Goal: Contribute content: Contribute content

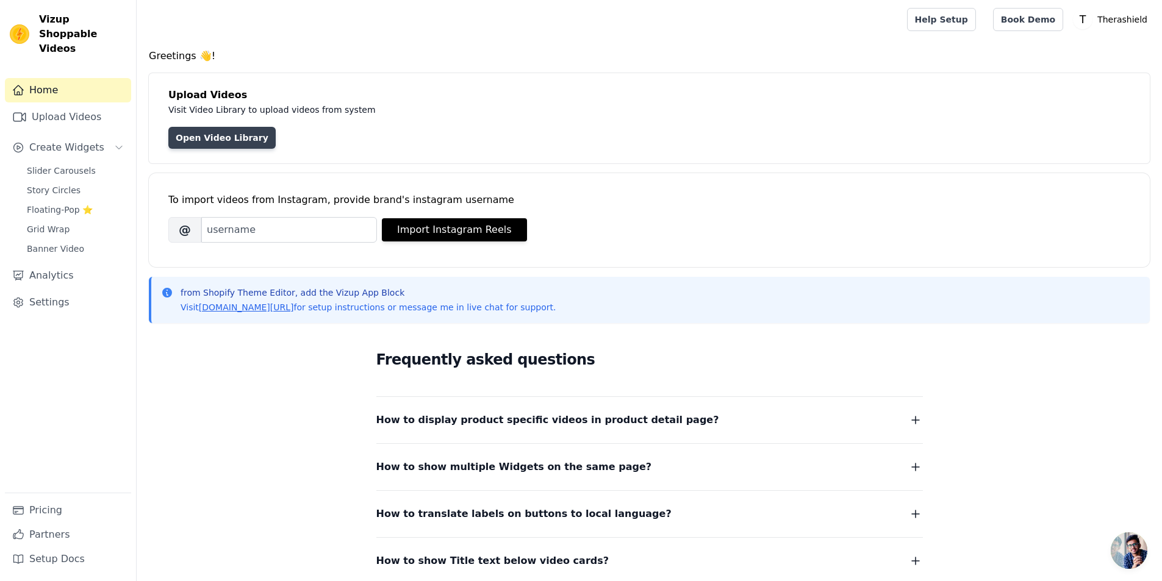
click at [233, 139] on link "Open Video Library" at bounding box center [221, 138] width 107 height 22
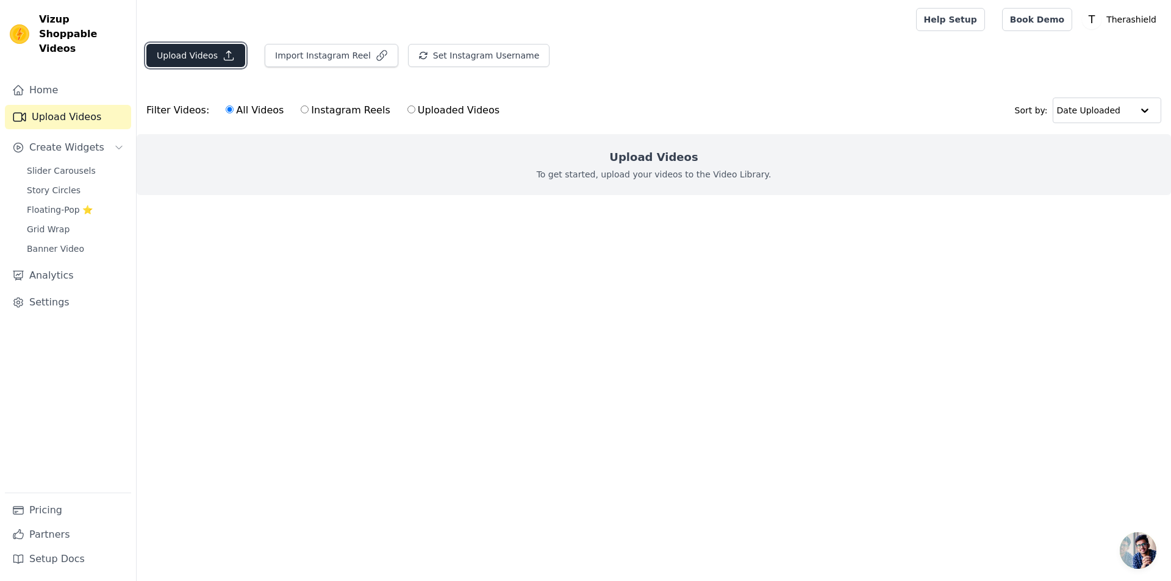
click at [223, 56] on icon "button" at bounding box center [229, 55] width 12 height 12
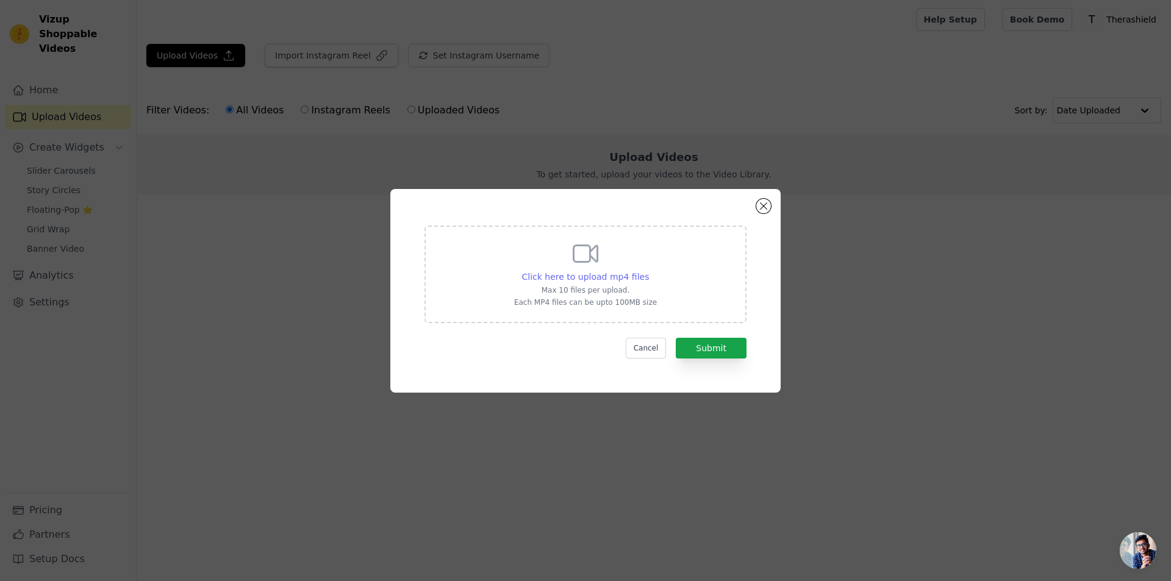
click at [605, 273] on span "Click here to upload mp4 files" at bounding box center [585, 277] width 127 height 10
click at [648, 271] on input "Click here to upload mp4 files Max 10 files per upload. Each MP4 files can be u…" at bounding box center [648, 270] width 1 height 1
type input "C:\fakepath\Belt Ad 2.mp4"
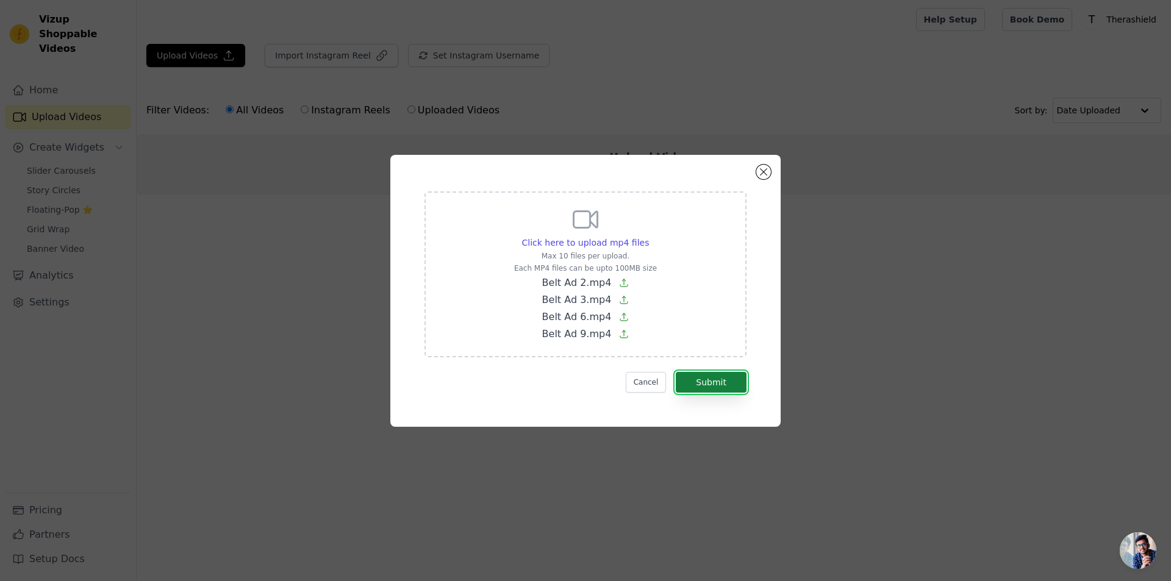
click at [711, 388] on button "Submit" at bounding box center [711, 382] width 71 height 21
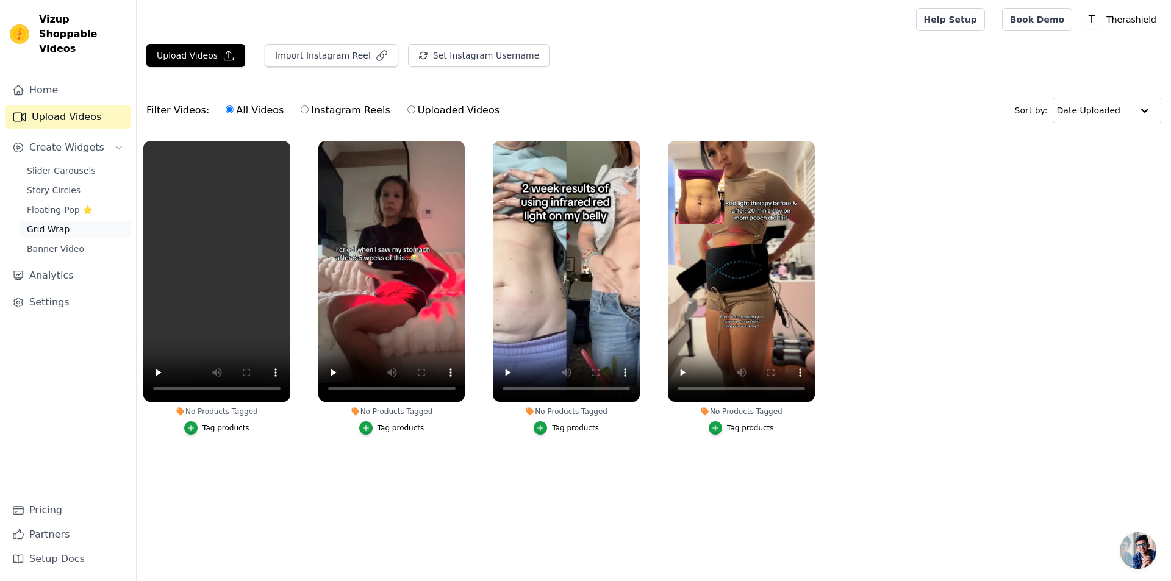
click at [67, 221] on link "Grid Wrap" at bounding box center [76, 229] width 112 height 17
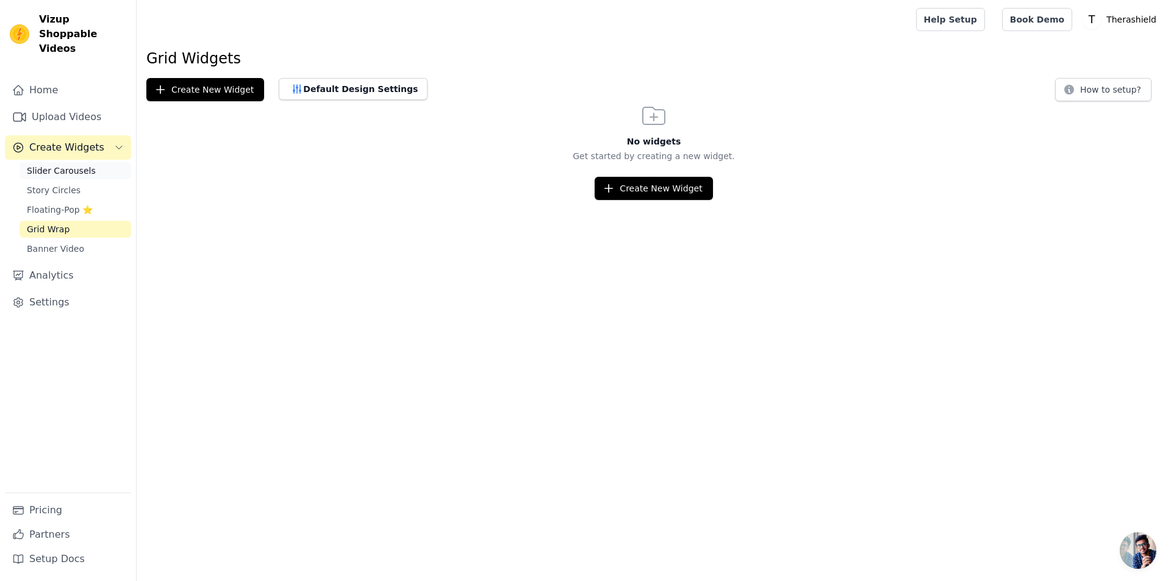
click at [66, 165] on span "Slider Carousels" at bounding box center [61, 171] width 69 height 12
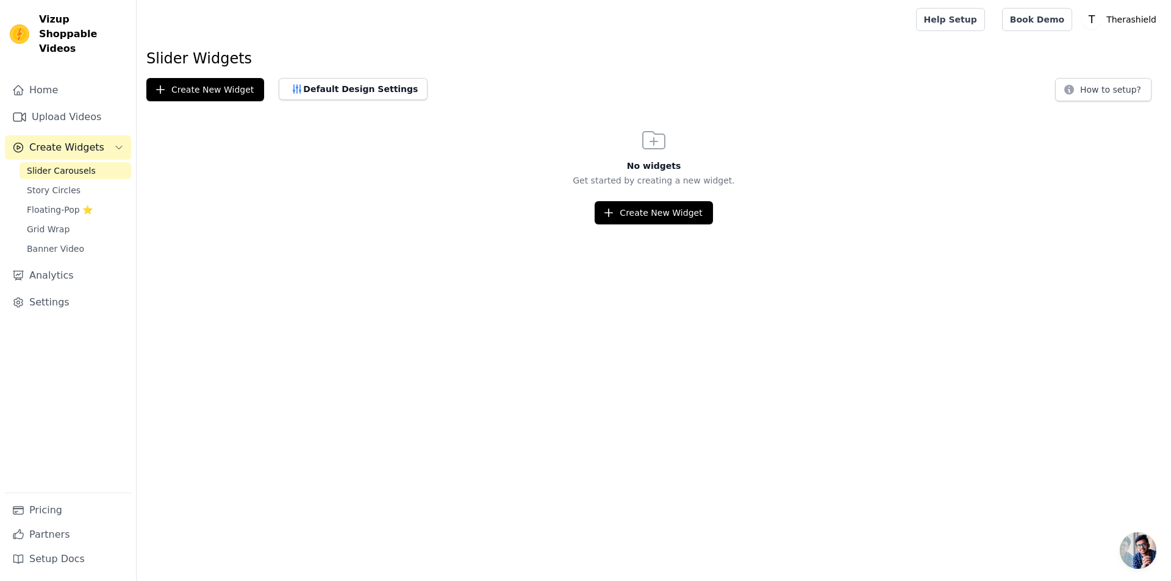
click at [41, 165] on span "Slider Carousels" at bounding box center [61, 171] width 69 height 12
click at [202, 92] on button "Create New Widget" at bounding box center [205, 89] width 118 height 23
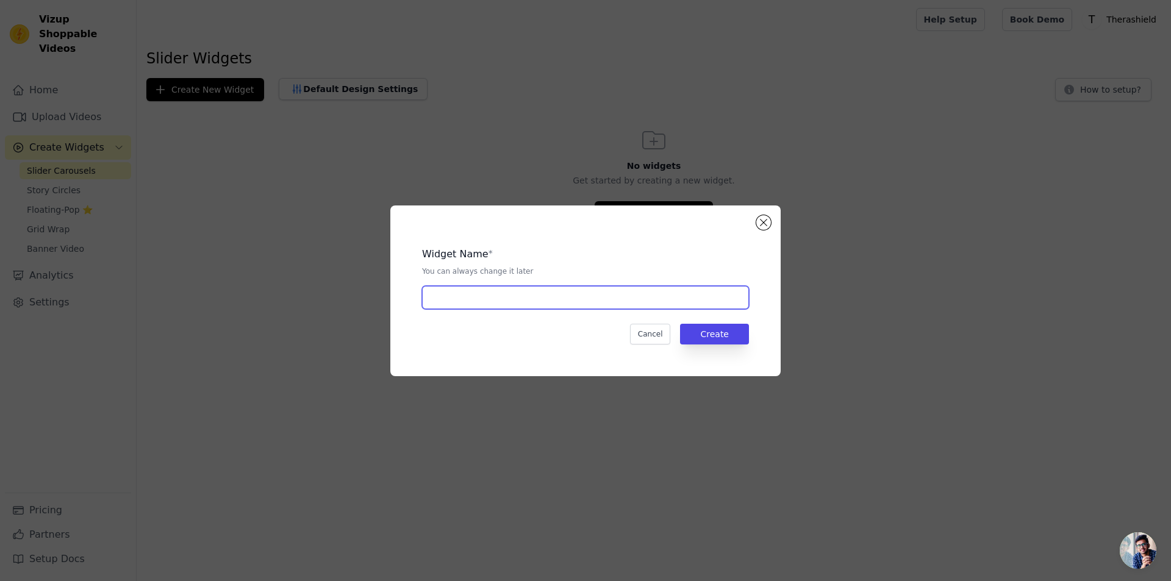
click at [508, 295] on input "text" at bounding box center [585, 297] width 327 height 23
type input "Therashield Wrap Widget"
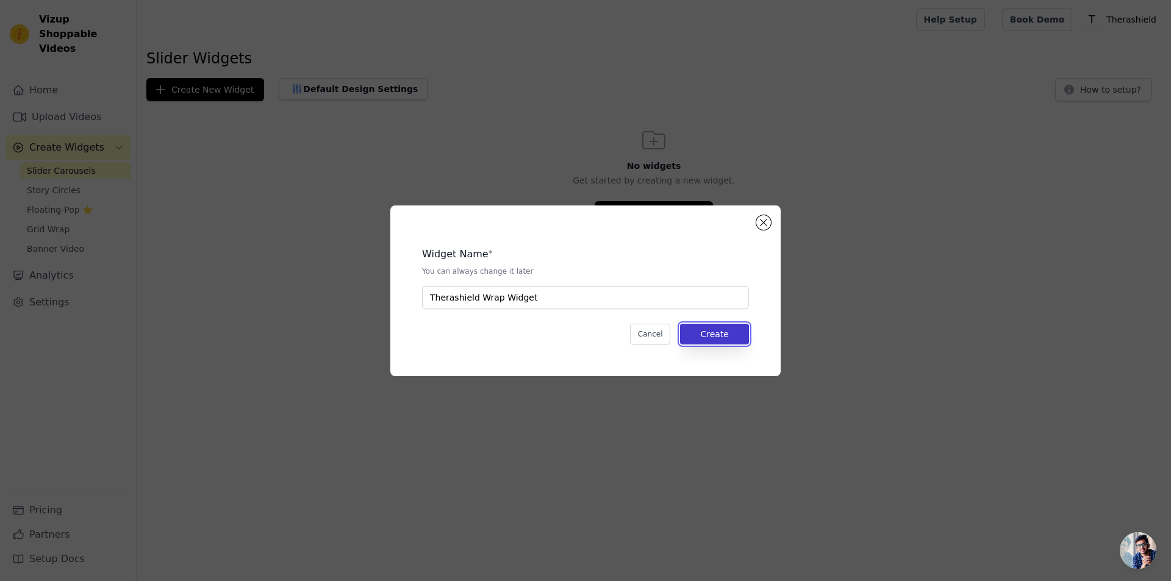
click at [718, 333] on button "Create" at bounding box center [714, 334] width 69 height 21
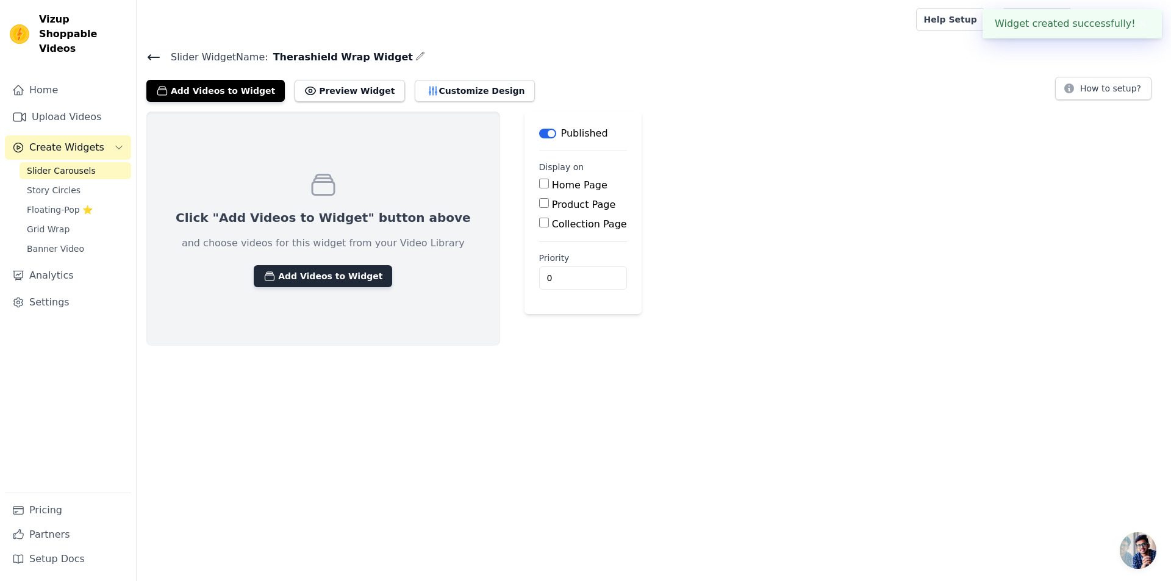
click at [279, 274] on button "Add Videos to Widget" at bounding box center [323, 276] width 138 height 22
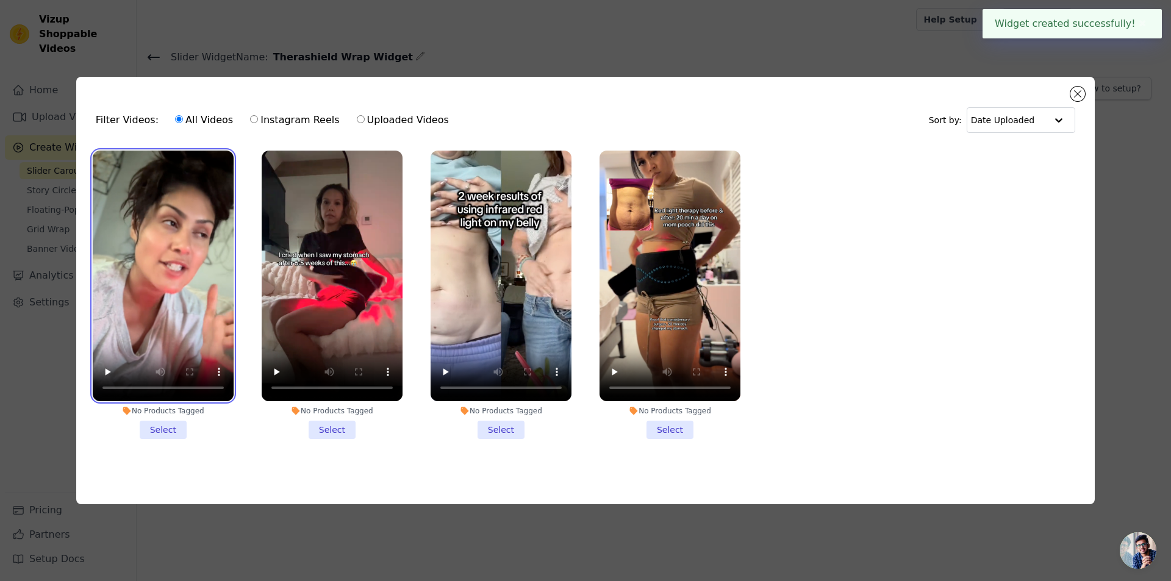
click at [194, 287] on video at bounding box center [163, 276] width 141 height 251
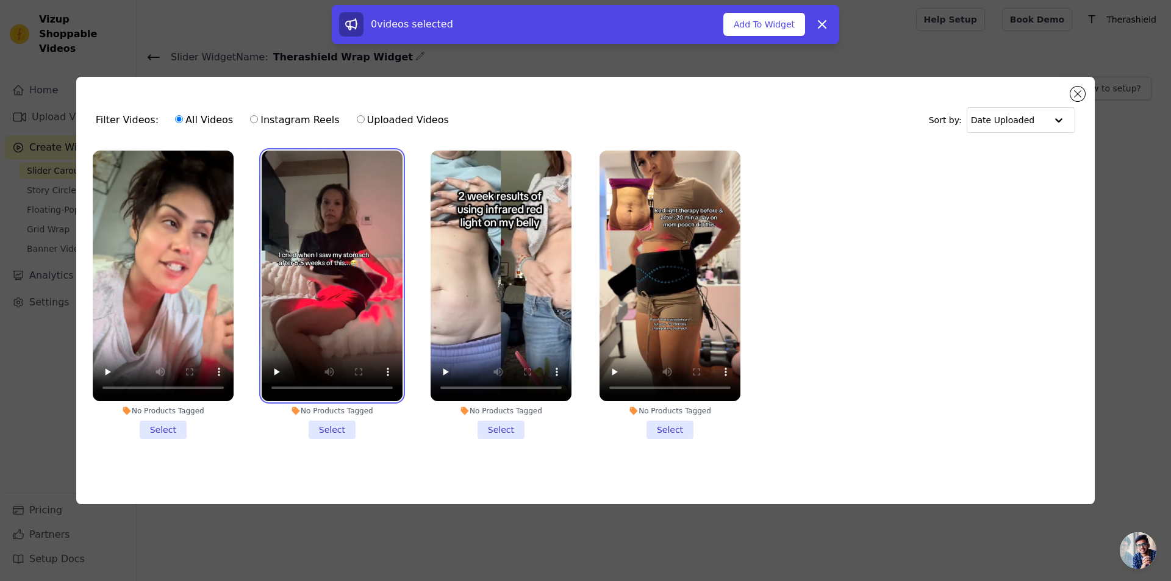
click at [340, 256] on video at bounding box center [332, 276] width 141 height 251
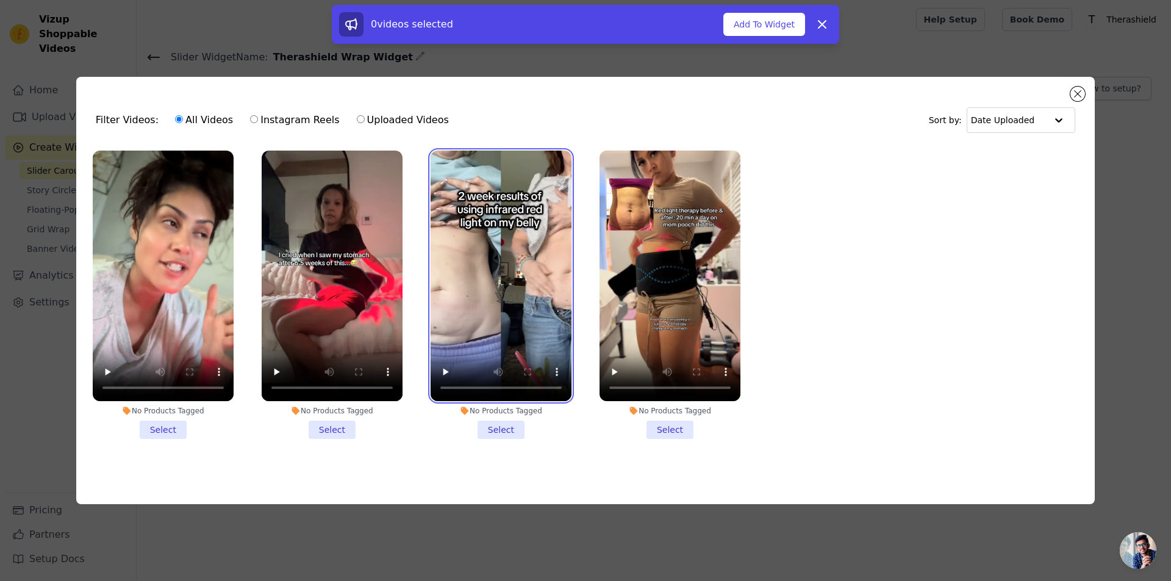
click at [498, 235] on video at bounding box center [501, 276] width 141 height 251
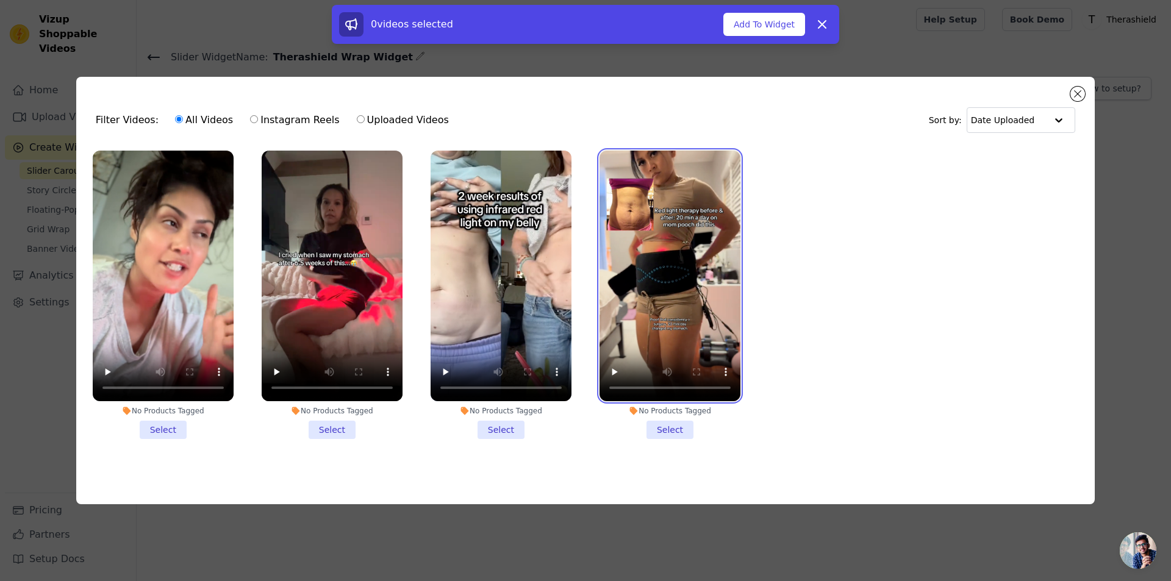
click at [669, 241] on video at bounding box center [669, 276] width 141 height 251
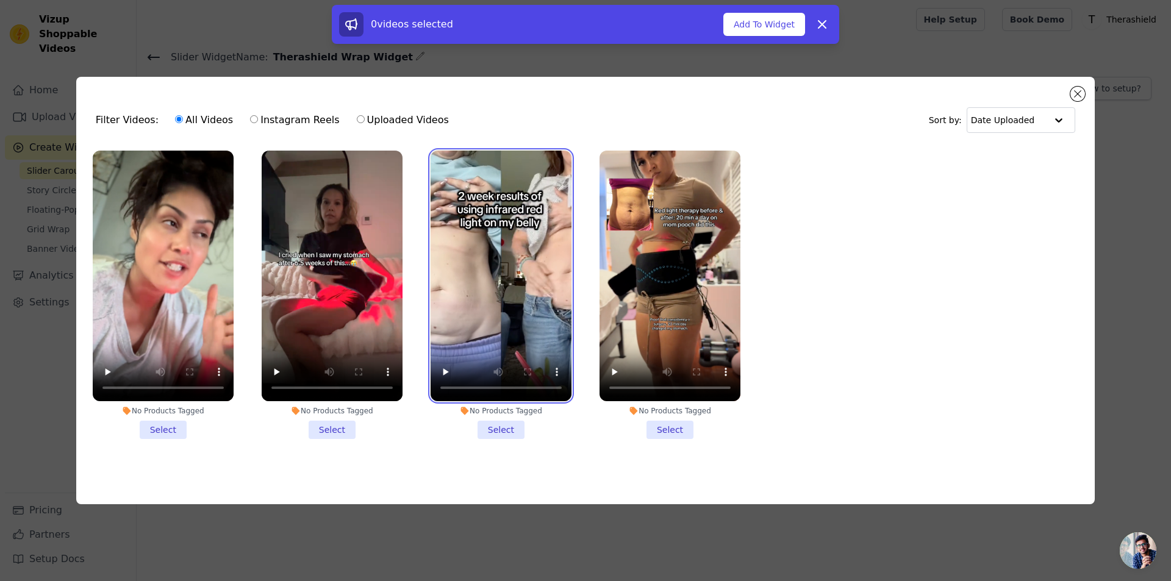
click at [485, 240] on video at bounding box center [501, 276] width 141 height 251
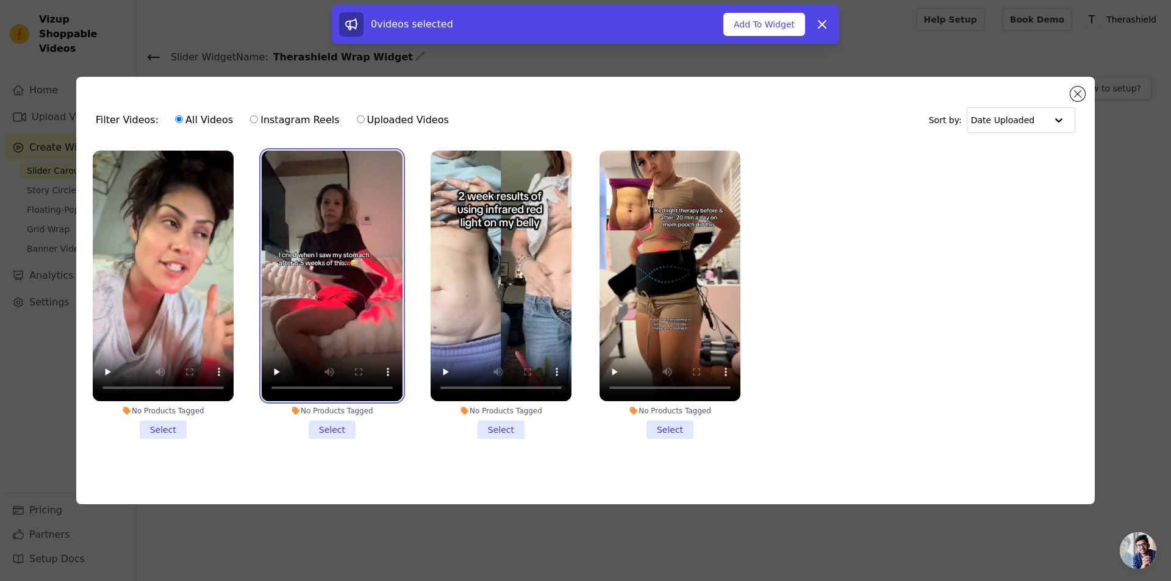
click at [368, 234] on video at bounding box center [332, 276] width 141 height 251
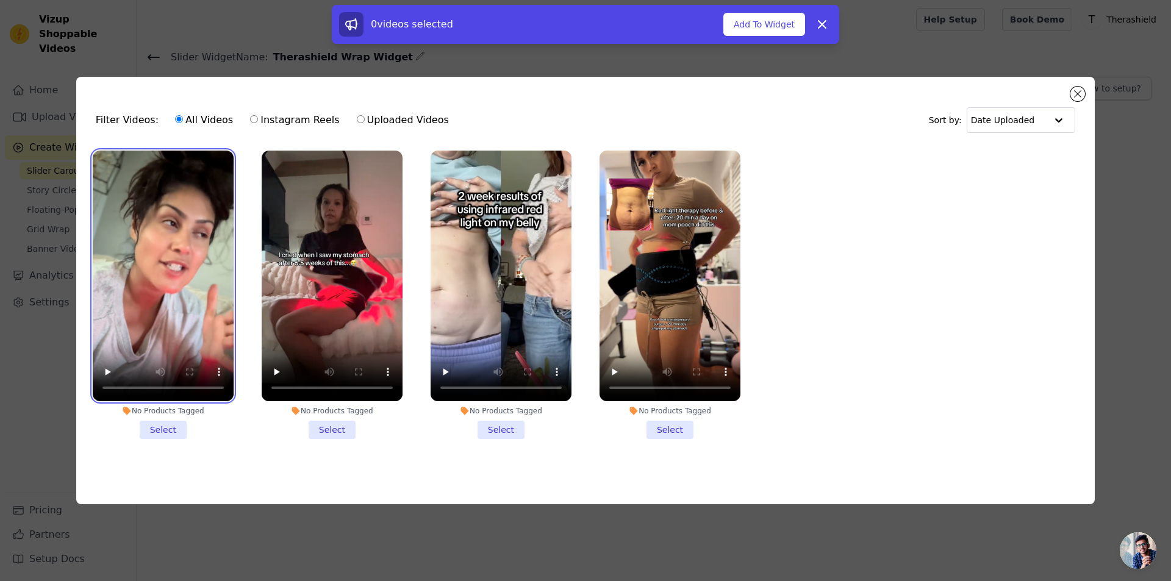
click at [194, 240] on video at bounding box center [163, 276] width 141 height 251
click at [164, 426] on li "No Products Tagged Select" at bounding box center [163, 295] width 141 height 288
click at [0, 0] on input "No Products Tagged Select" at bounding box center [0, 0] width 0 height 0
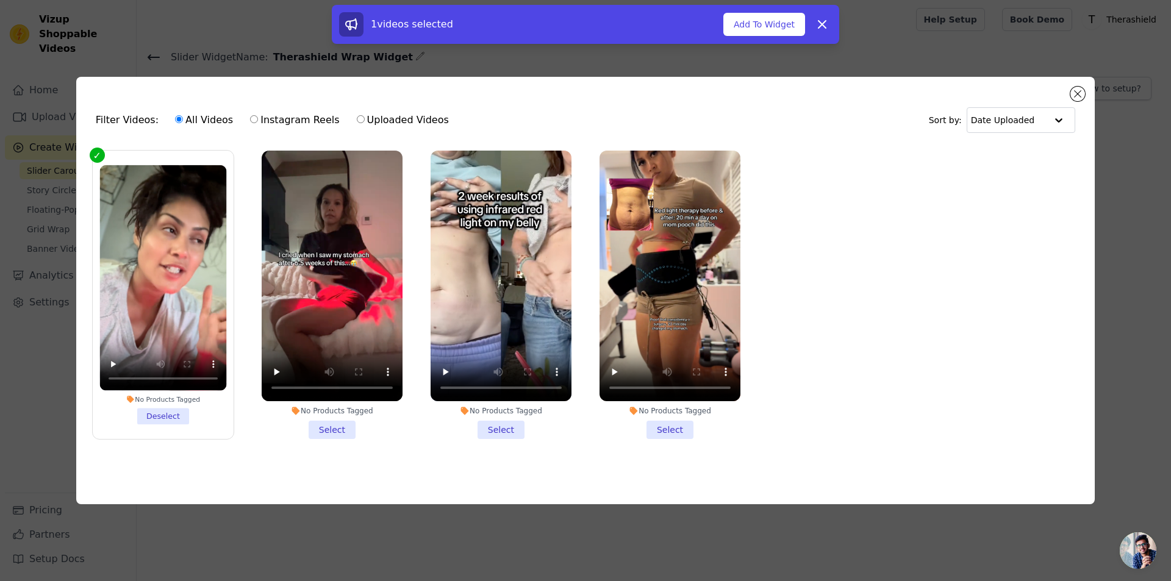
click at [332, 421] on li "No Products Tagged Select" at bounding box center [332, 295] width 141 height 288
click at [0, 0] on input "No Products Tagged Select" at bounding box center [0, 0] width 0 height 0
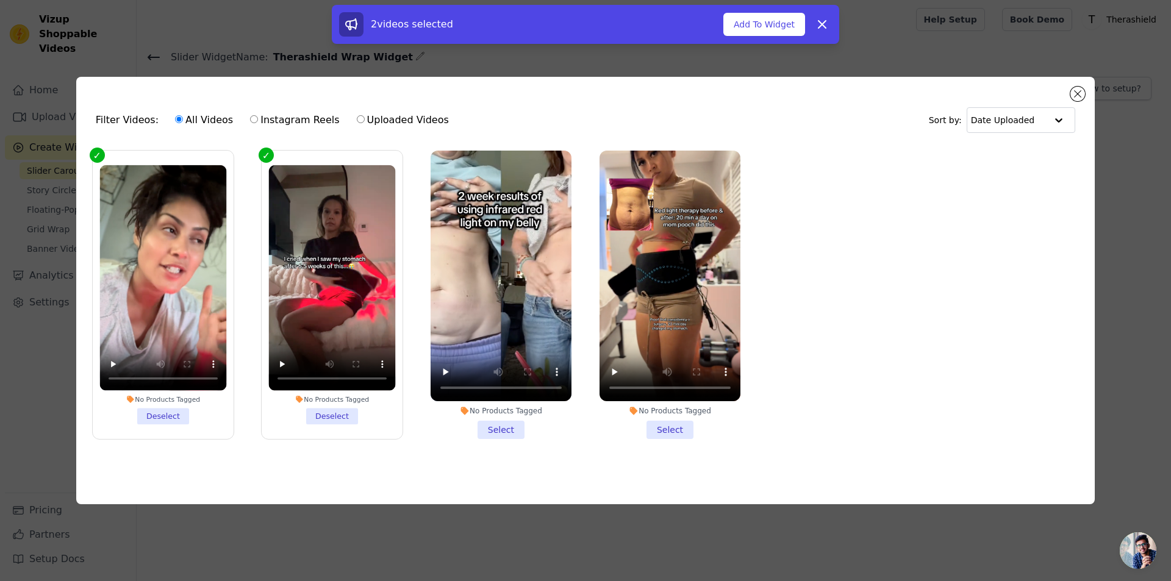
click at [505, 428] on li "No Products Tagged Select" at bounding box center [501, 295] width 141 height 288
click at [0, 0] on input "No Products Tagged Select" at bounding box center [0, 0] width 0 height 0
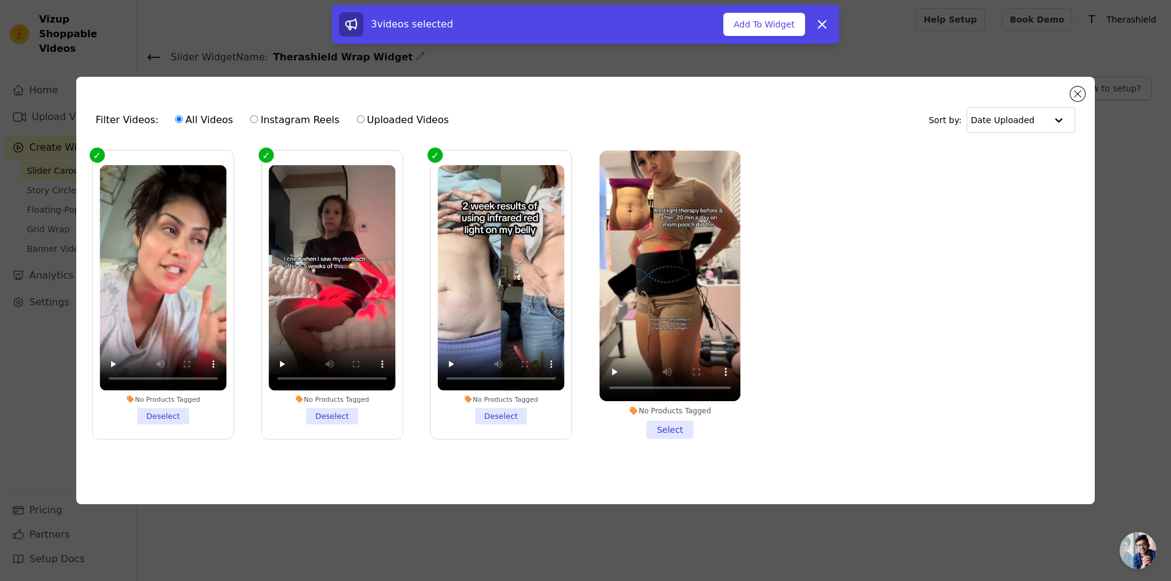
click at [679, 424] on li "No Products Tagged Select" at bounding box center [669, 295] width 141 height 288
click at [0, 0] on input "No Products Tagged Select" at bounding box center [0, 0] width 0 height 0
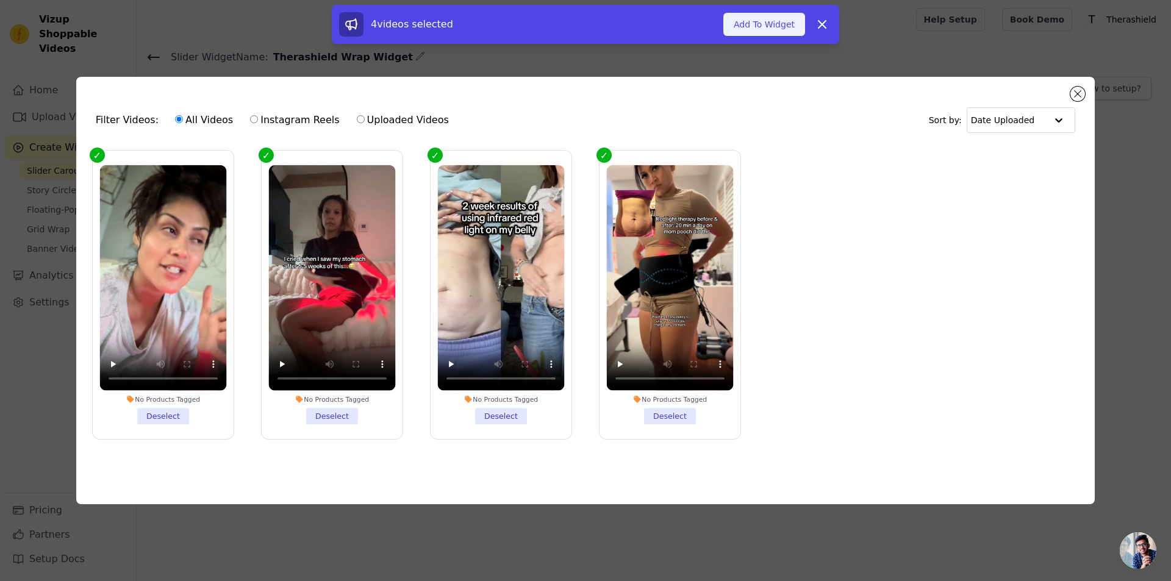
click at [770, 24] on button "Add To Widget" at bounding box center [764, 24] width 82 height 23
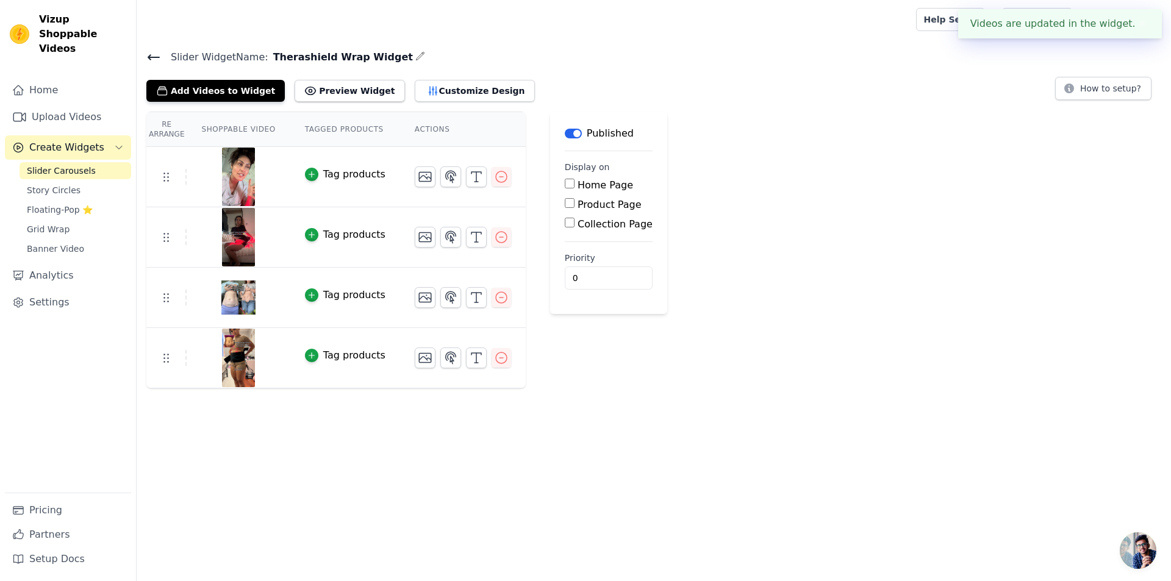
click at [578, 207] on label "Product Page" at bounding box center [610, 205] width 64 height 12
click at [574, 207] on input "Product Page" at bounding box center [570, 203] width 10 height 10
checkbox input "true"
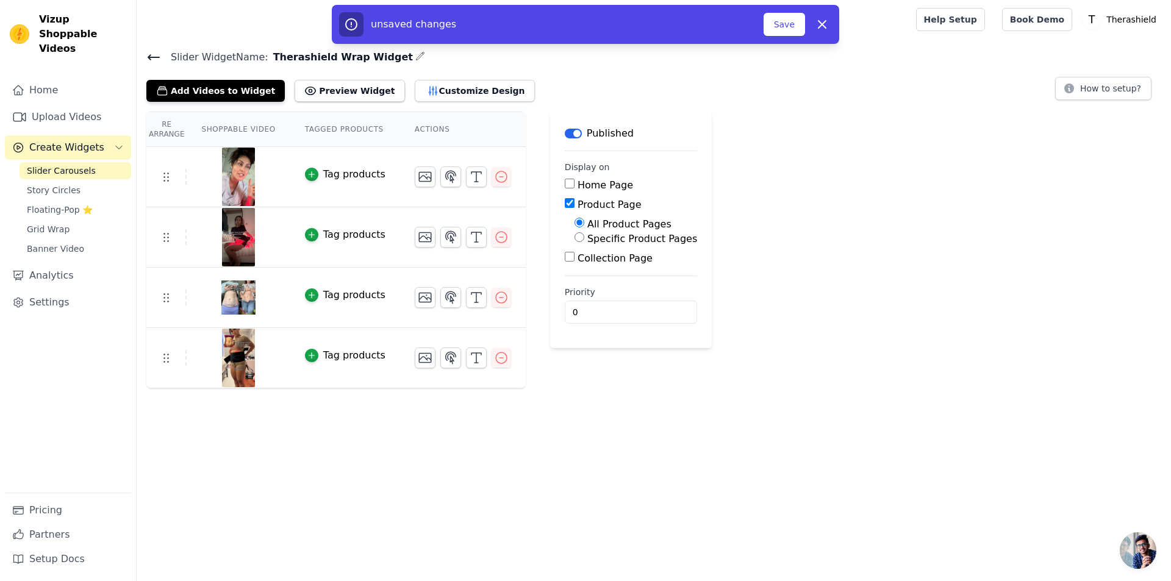
click at [600, 236] on label "Specific Product Pages" at bounding box center [642, 239] width 110 height 12
click at [584, 236] on input "Specific Product Pages" at bounding box center [579, 237] width 10 height 10
radio input "true"
click at [596, 265] on button "Select Products" at bounding box center [615, 266] width 82 height 21
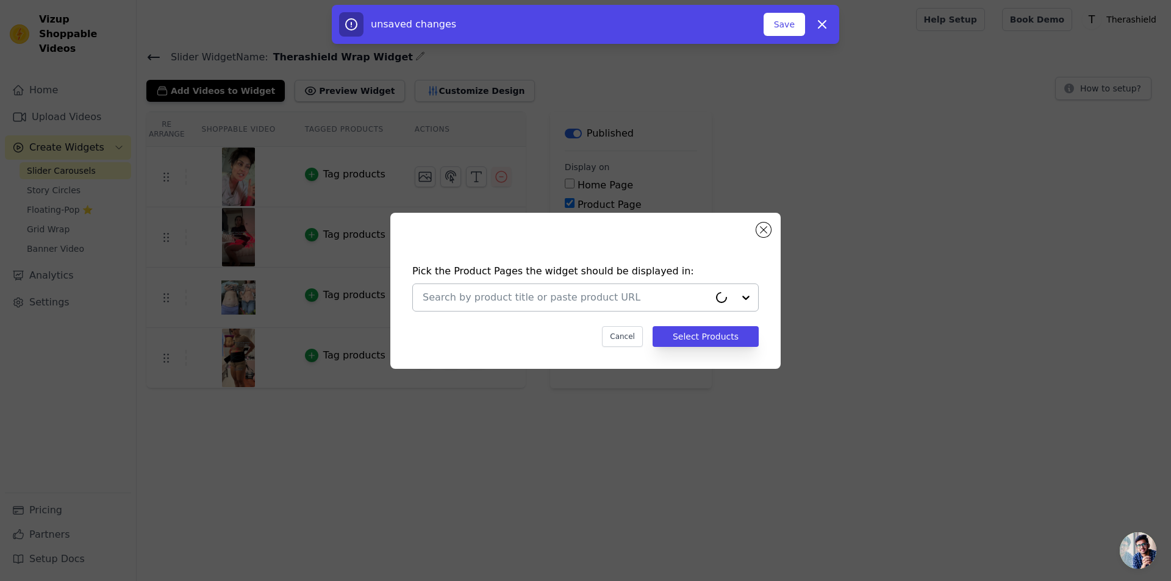
click at [571, 295] on input "text" at bounding box center [566, 297] width 287 height 15
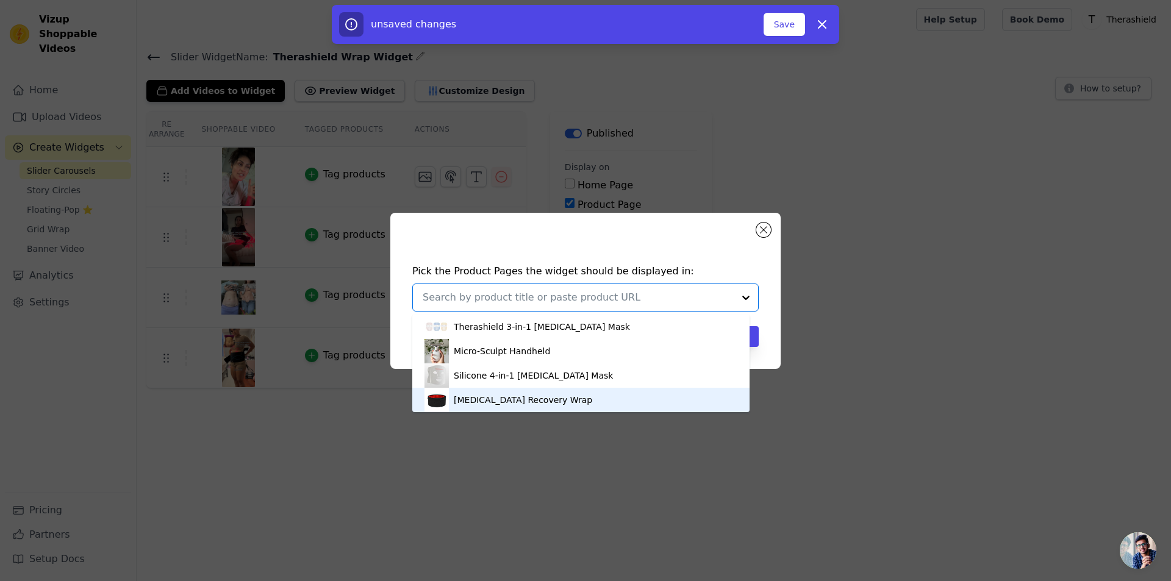
click at [537, 396] on div "[MEDICAL_DATA] Recovery Wrap" at bounding box center [523, 400] width 138 height 12
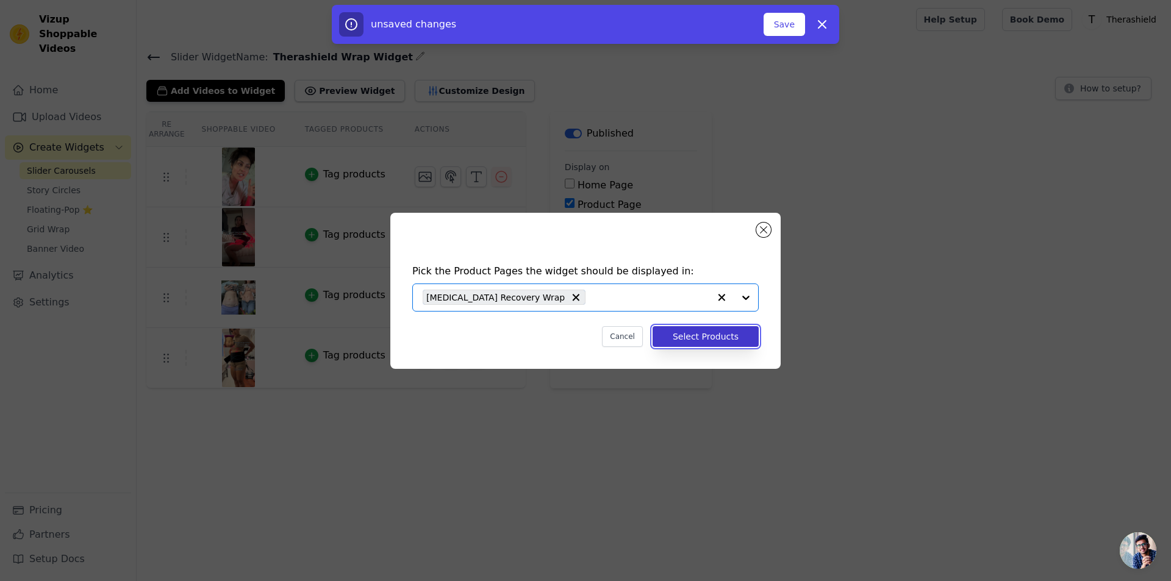
click at [709, 339] on button "Select Products" at bounding box center [706, 336] width 106 height 21
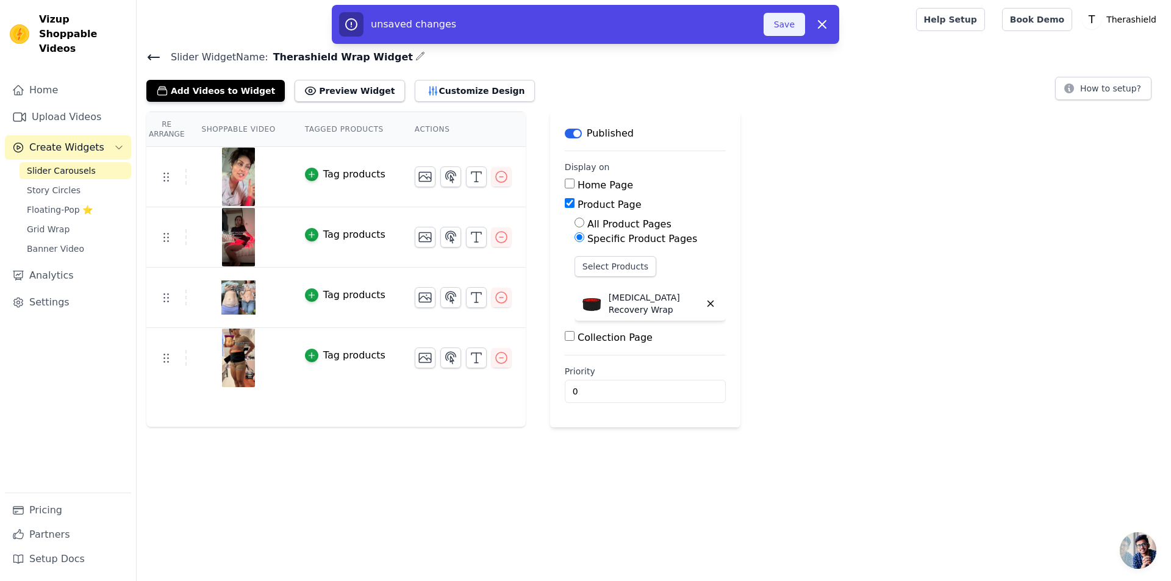
click at [798, 26] on button "Save" at bounding box center [784, 24] width 41 height 23
click at [780, 17] on button "Save" at bounding box center [784, 24] width 41 height 23
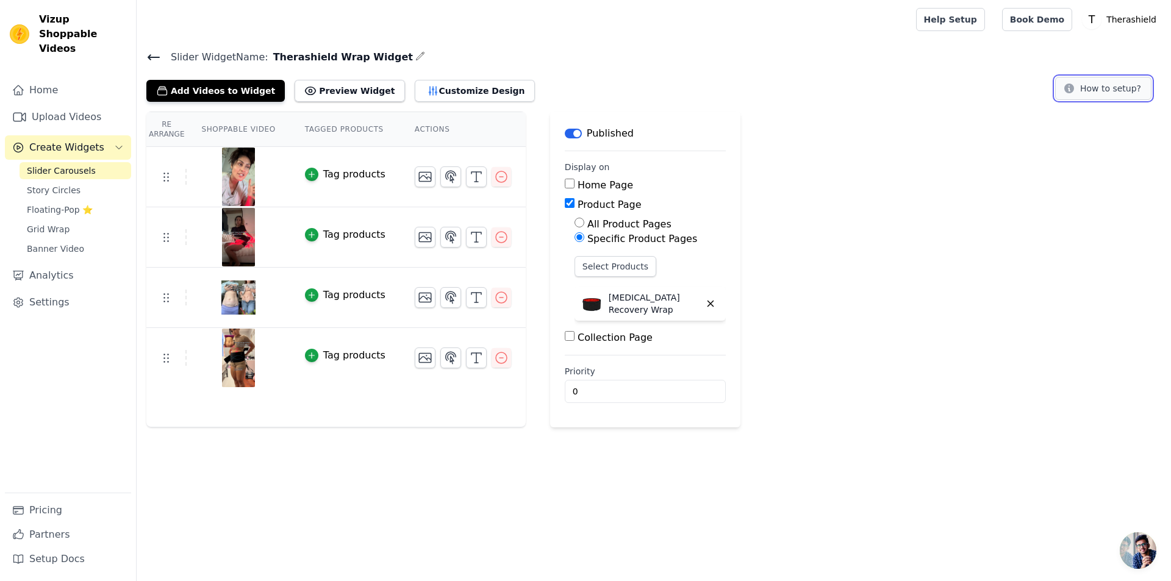
click at [1100, 82] on button "How to setup?" at bounding box center [1103, 88] width 96 height 23
click at [418, 93] on button "Customize Design" at bounding box center [475, 91] width 120 height 22
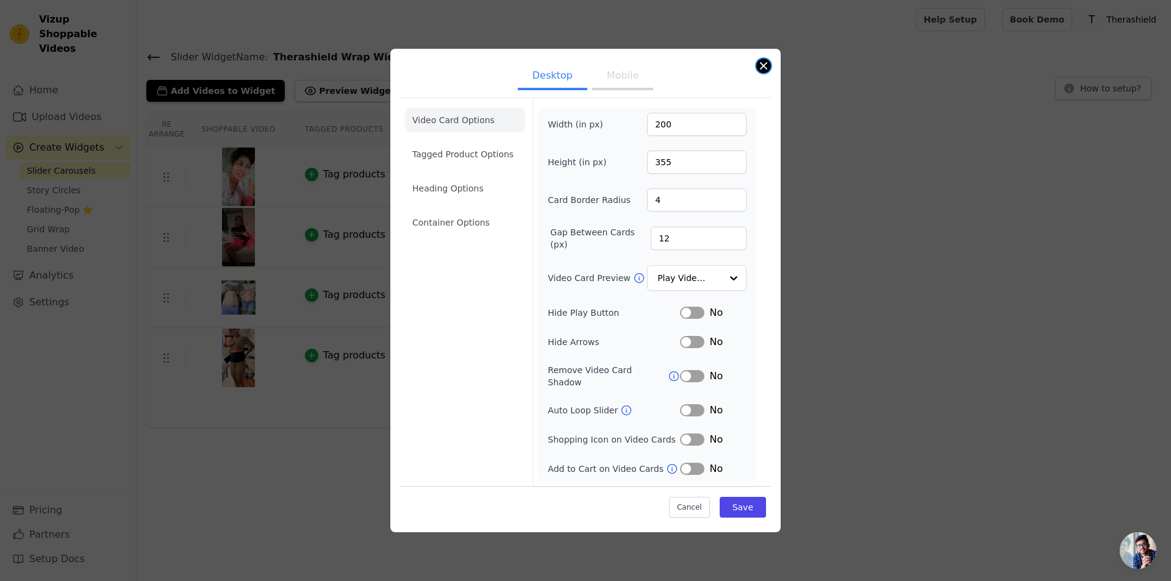
click at [765, 72] on button "Close modal" at bounding box center [763, 66] width 15 height 15
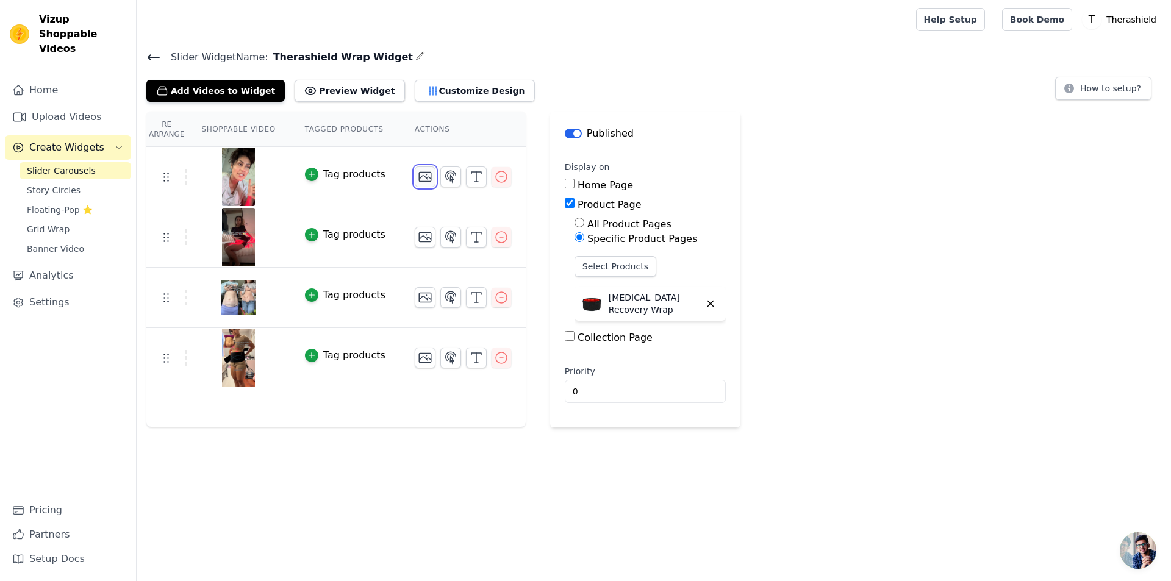
click at [418, 182] on icon "button" at bounding box center [425, 177] width 15 height 15
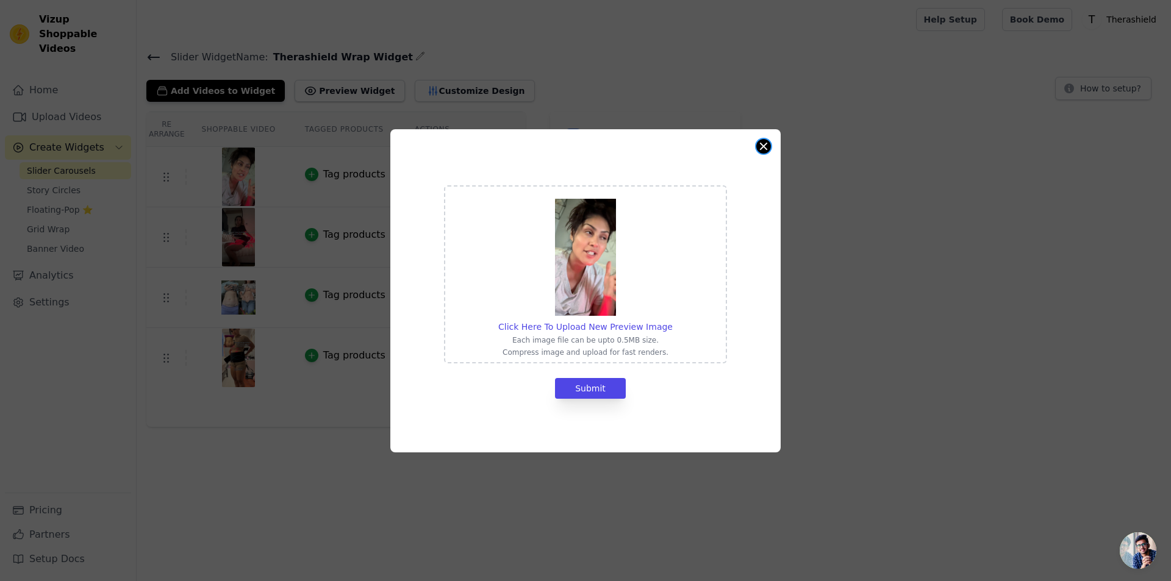
click at [763, 151] on button "Close modal" at bounding box center [763, 146] width 15 height 15
